Goal: Find specific page/section: Find specific page/section

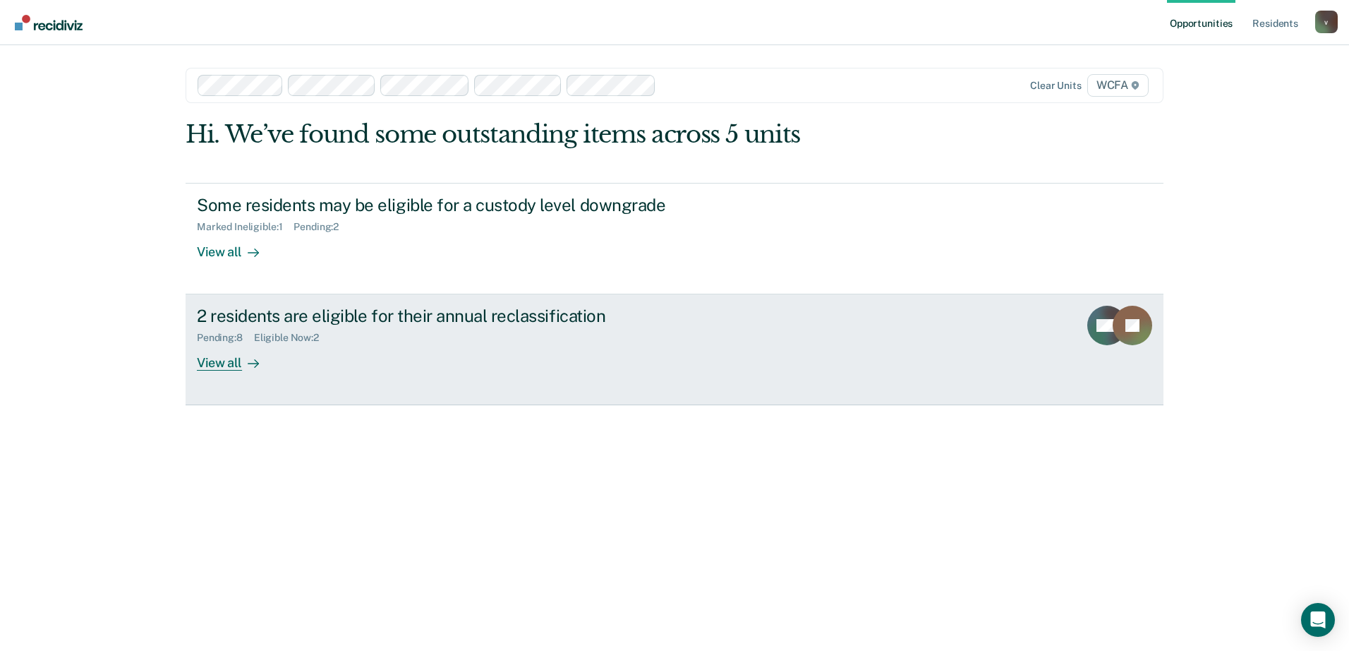
click at [227, 368] on div "View all" at bounding box center [236, 358] width 79 height 28
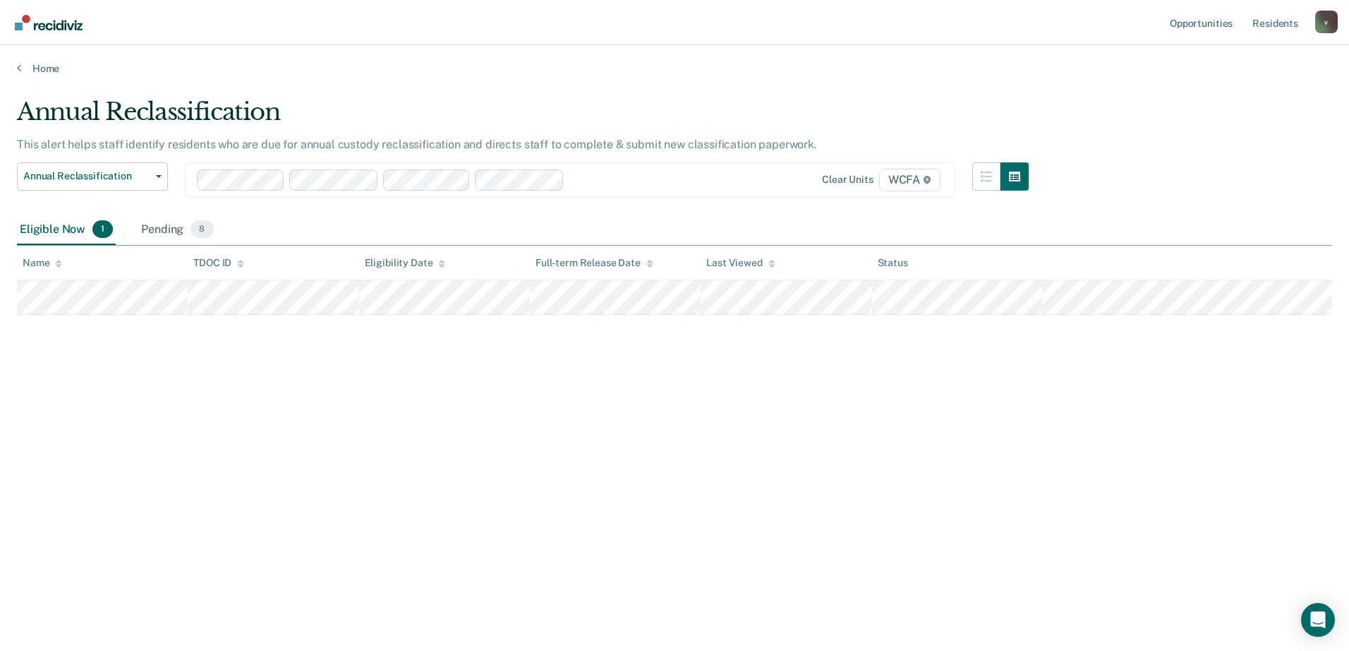
click at [42, 75] on main "Annual Reclassification This alert helps staff identify residents who are due f…" at bounding box center [674, 361] width 1349 height 572
click at [49, 64] on link "Home" at bounding box center [674, 68] width 1315 height 13
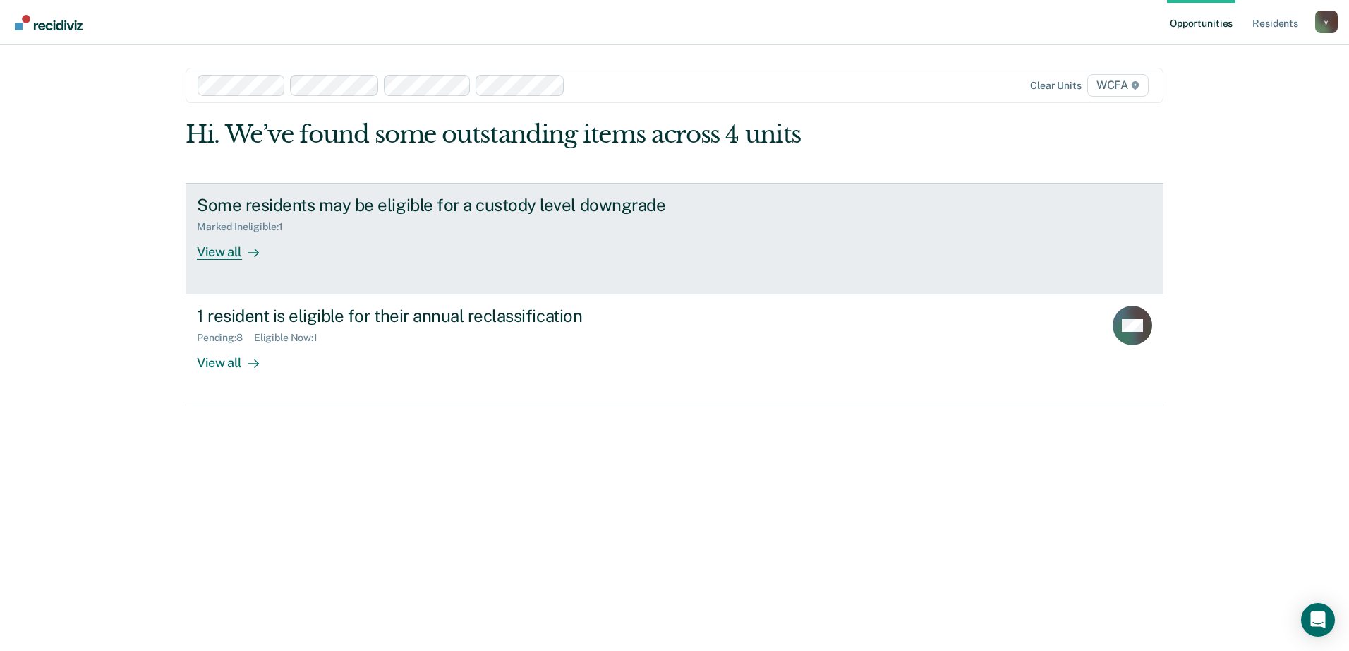
click at [229, 261] on link "Some residents may be eligible for a custody level downgrade Marked Ineligible …" at bounding box center [675, 239] width 978 height 112
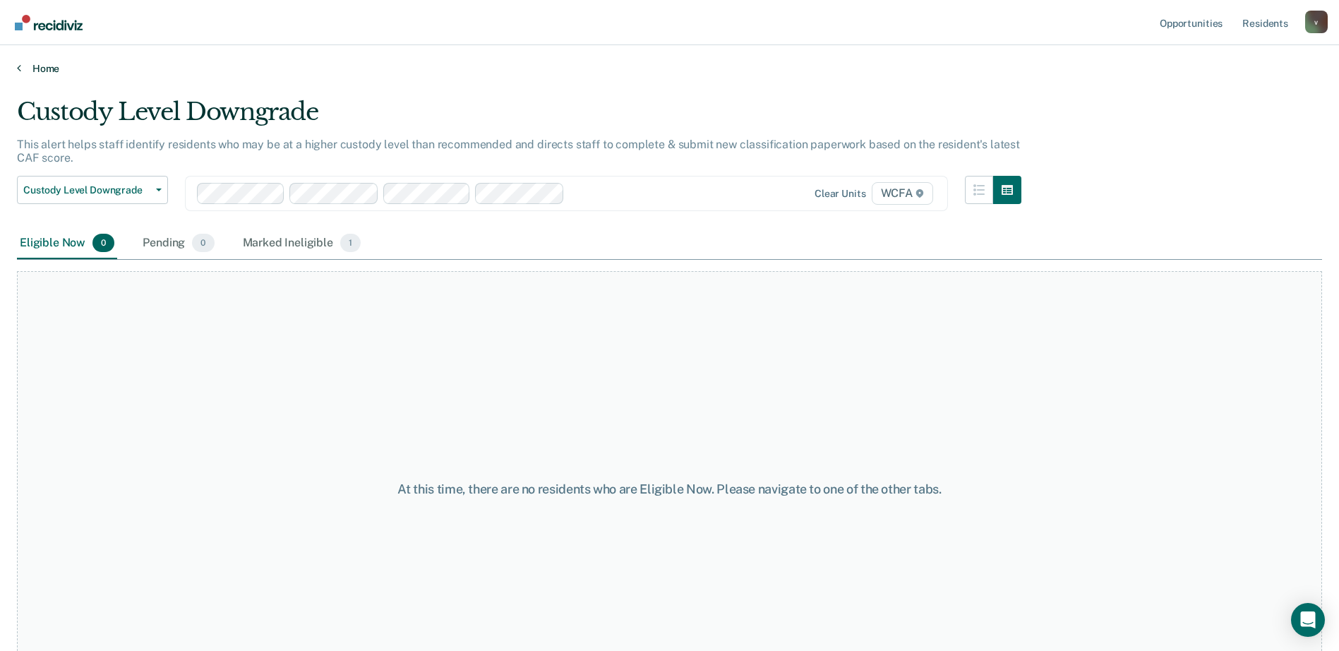
click at [40, 72] on link "Home" at bounding box center [669, 68] width 1305 height 13
